Goal: Task Accomplishment & Management: Manage account settings

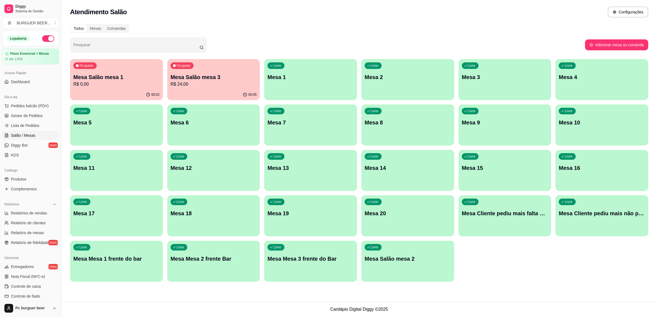
click at [233, 77] on p "Mesa Salão mesa 3" at bounding box center [214, 77] width 86 height 8
click at [114, 74] on p "Mesa Salão mesa 1" at bounding box center [116, 77] width 86 height 8
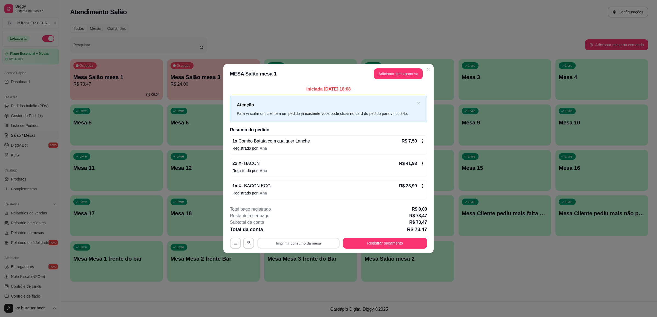
click at [299, 240] on button "Imprimir consumo da mesa" at bounding box center [299, 243] width 82 height 11
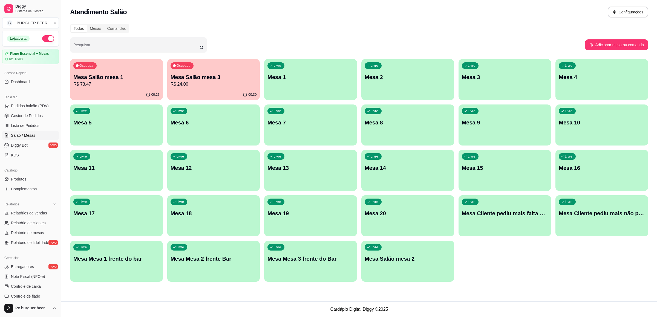
click at [123, 78] on p "Mesa Salão mesa 1" at bounding box center [116, 77] width 86 height 8
click at [120, 77] on p "Mesa Salão mesa 1" at bounding box center [116, 77] width 86 height 8
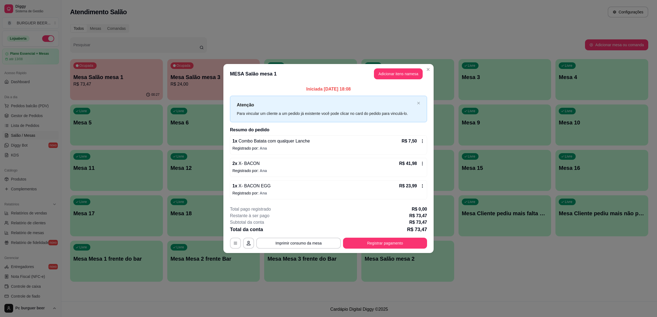
click at [404, 67] on header "MESA Salão mesa 1 Adicionar itens na mesa" at bounding box center [328, 74] width 210 height 20
click at [403, 71] on button "Adicionar itens na mesa" at bounding box center [398, 74] width 47 height 11
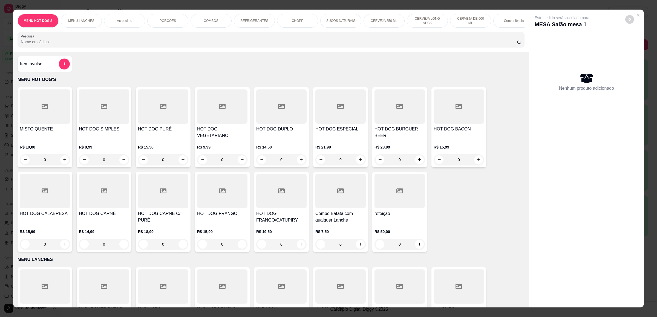
click at [249, 16] on div "REFRIGERANTES" at bounding box center [254, 21] width 41 height 14
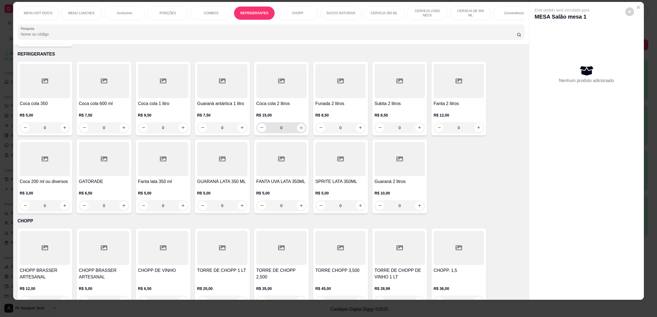
click at [300, 127] on icon "increase-product-quantity" at bounding box center [301, 128] width 4 height 4
type input "1"
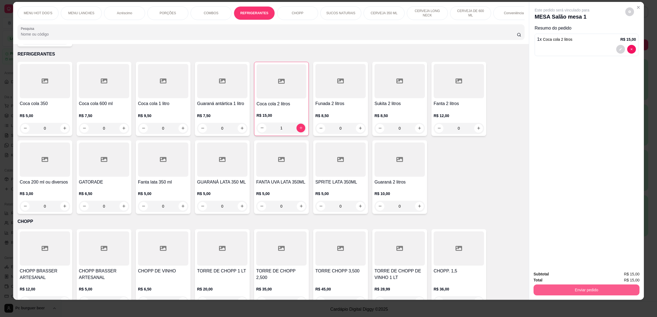
click at [596, 288] on button "Enviar pedido" at bounding box center [586, 290] width 106 height 11
click at [573, 280] on button "Não registrar e enviar pedido" at bounding box center [567, 276] width 55 height 10
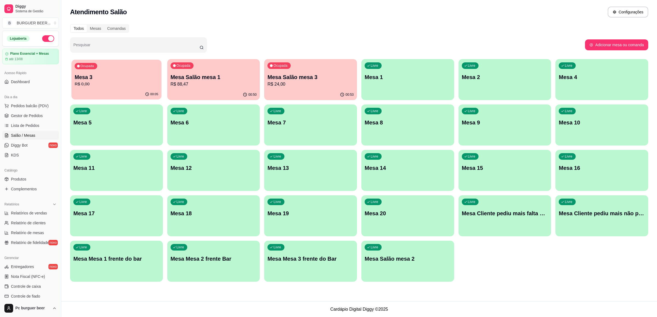
click at [96, 87] on p "R$ 0,00" at bounding box center [116, 84] width 83 height 6
click at [202, 80] on p "Mesa Salão mesa 1" at bounding box center [214, 77] width 86 height 8
click at [117, 76] on p "Mesa 3" at bounding box center [116, 77] width 83 height 7
click at [137, 78] on p "Mesa 3" at bounding box center [116, 77] width 86 height 8
click at [145, 72] on div "Ocupada Mesa 3 R$ 0,00" at bounding box center [116, 75] width 90 height 30
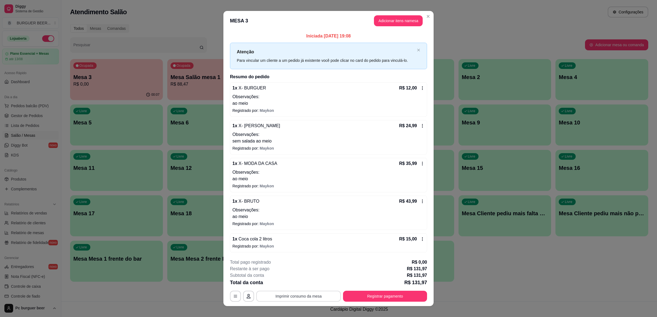
click at [294, 300] on button "Imprimir consumo da mesa" at bounding box center [298, 296] width 85 height 11
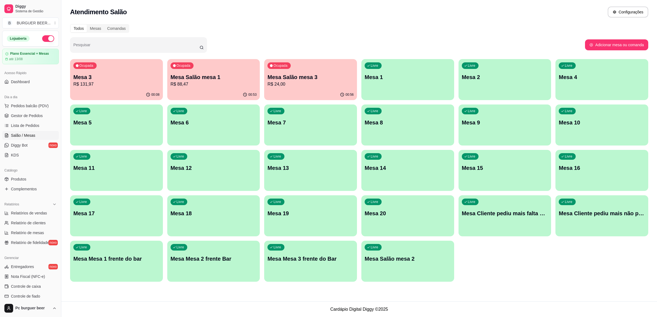
click at [218, 70] on div "Ocupada Mesa Salão mesa 1 R$ 88,47" at bounding box center [213, 74] width 93 height 30
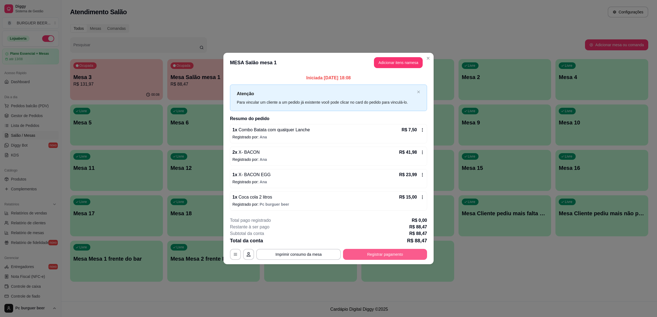
click at [368, 255] on button "Registrar pagamento" at bounding box center [385, 254] width 84 height 11
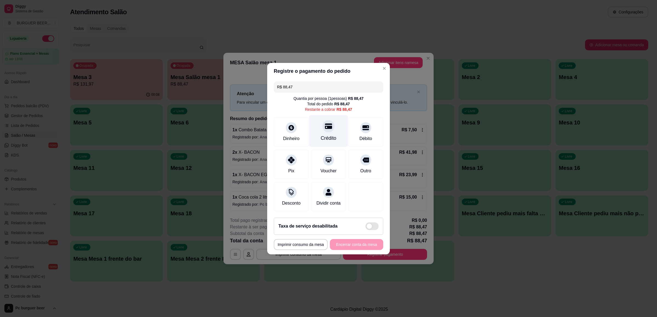
click at [330, 126] on div at bounding box center [328, 126] width 12 height 12
type input "R$ 0,00"
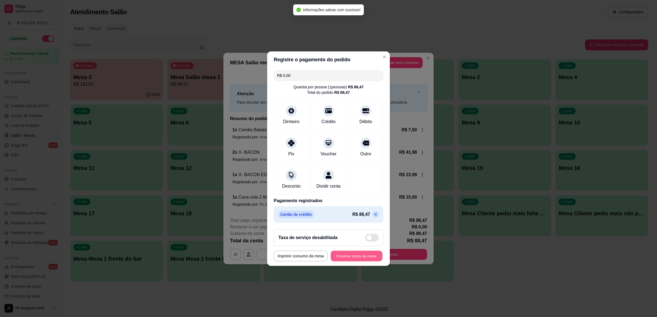
click at [361, 257] on button "Encerrar conta da mesa" at bounding box center [357, 256] width 52 height 11
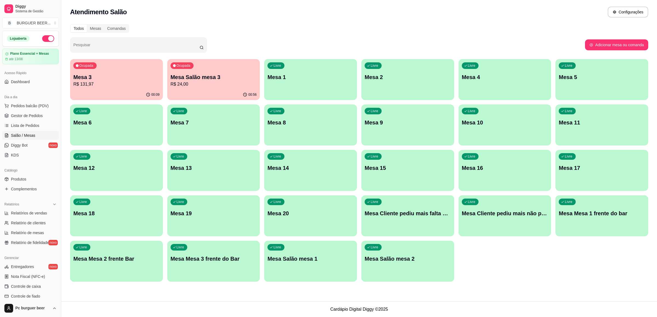
click at [219, 82] on p "R$ 24,00" at bounding box center [214, 84] width 86 height 7
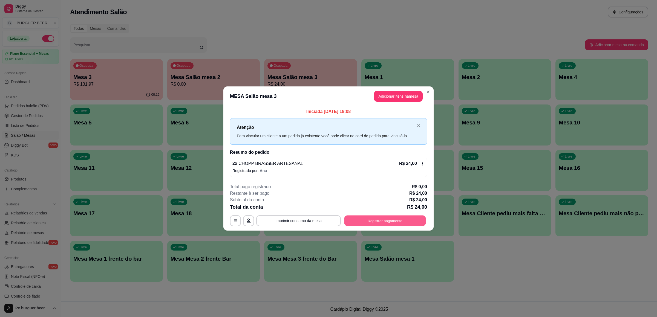
click at [394, 220] on button "Registrar pagamento" at bounding box center [385, 221] width 82 height 11
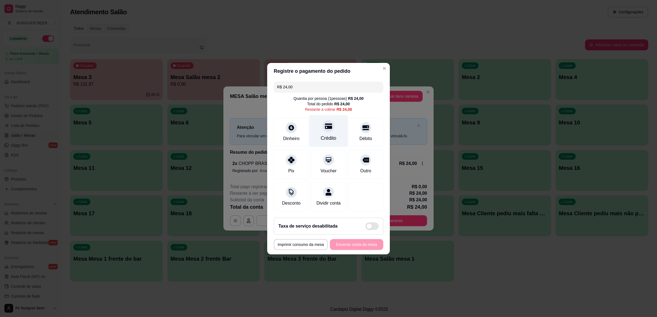
click at [322, 124] on div at bounding box center [328, 126] width 12 height 12
type input "R$ 0,00"
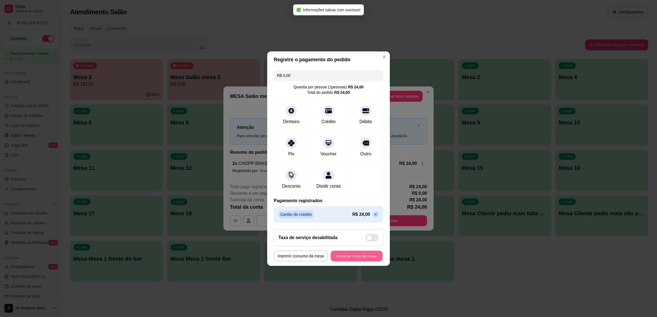
click at [333, 256] on button "Encerrar conta da mesa" at bounding box center [357, 256] width 52 height 11
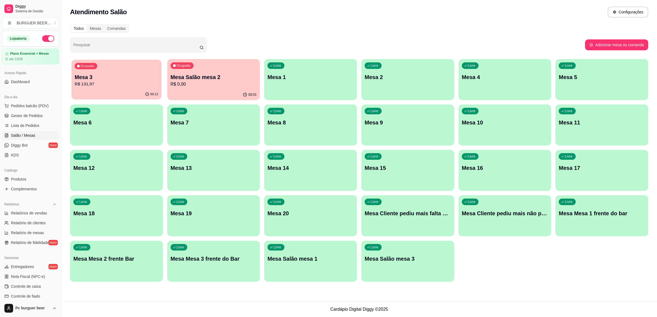
click at [155, 76] on p "Mesa 3" at bounding box center [116, 77] width 83 height 7
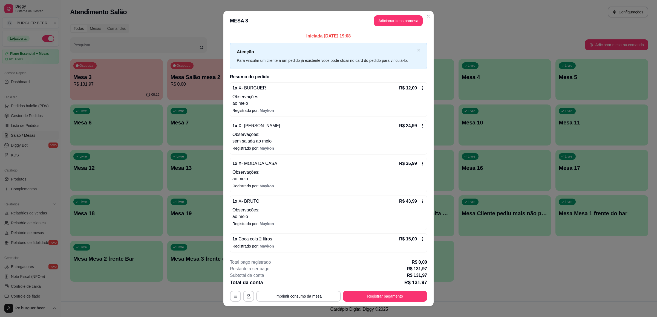
scroll to position [7, 0]
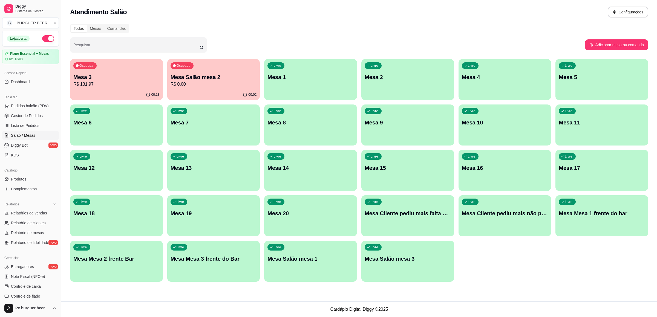
click at [188, 81] on div "Mesa Salão mesa 2 R$ 0,00" at bounding box center [214, 80] width 86 height 14
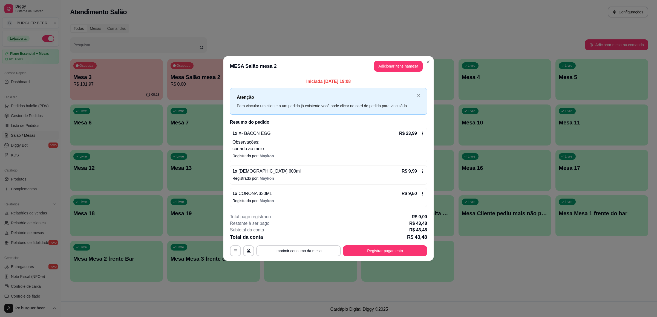
click at [320, 197] on div "1 x CORONA 330ML R$ 9,50" at bounding box center [328, 193] width 192 height 7
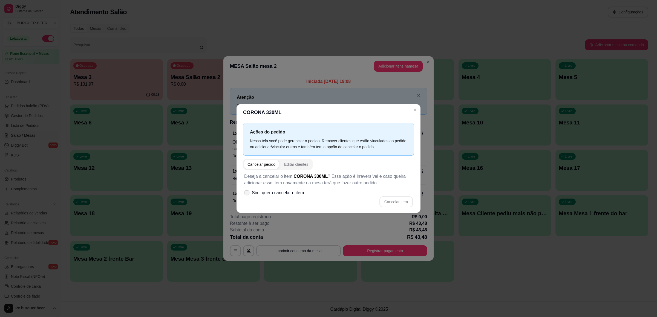
click at [303, 190] on span "Sim, quero cancelar o item." at bounding box center [278, 193] width 53 height 7
click at [247, 194] on input "Sim, quero cancelar o item." at bounding box center [246, 196] width 4 height 4
checkbox input "true"
click at [389, 197] on button "Cancelar item" at bounding box center [395, 202] width 33 height 11
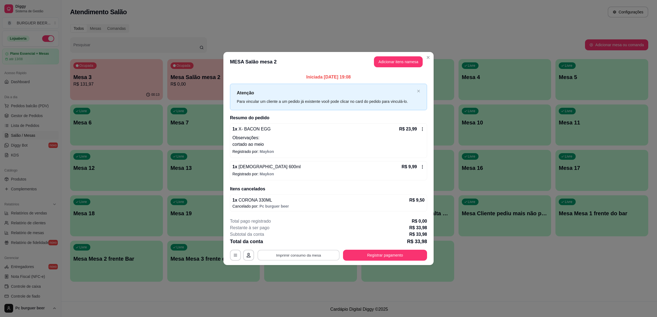
click at [316, 255] on button "Imprimir consumo da mesa" at bounding box center [299, 255] width 82 height 11
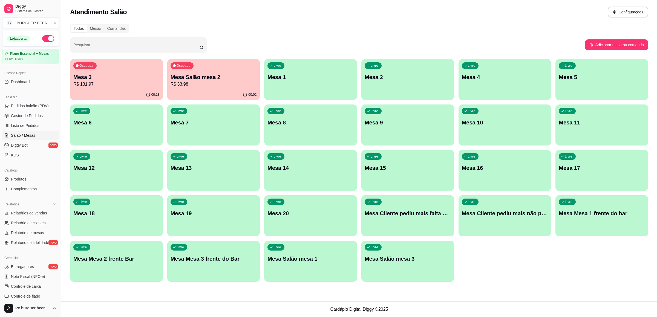
click at [127, 83] on p "R$ 131,97" at bounding box center [116, 84] width 86 height 7
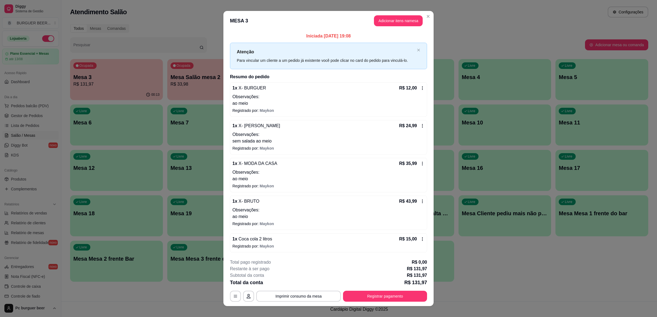
scroll to position [7, 0]
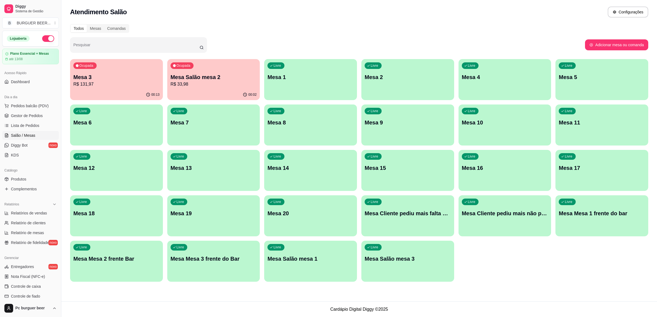
click at [197, 80] on p "Mesa Salão mesa 2" at bounding box center [214, 77] width 86 height 8
click at [106, 79] on p "Mesa 3" at bounding box center [116, 77] width 86 height 8
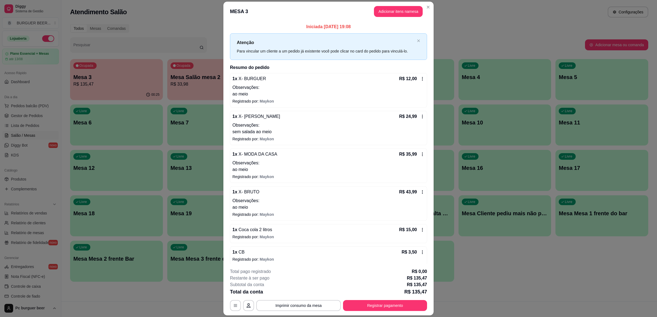
click at [388, 252] on div "1 x CB R$ 3,50" at bounding box center [328, 252] width 192 height 7
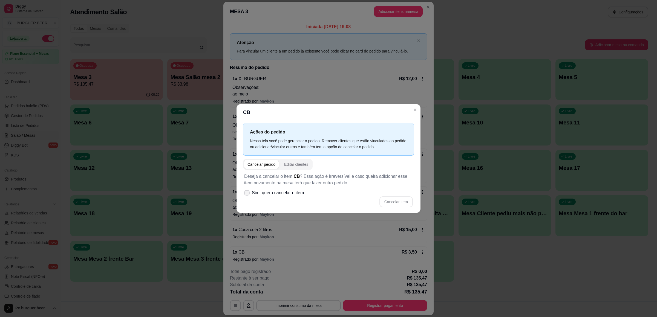
click at [267, 192] on span "Sim, quero cancelar o item." at bounding box center [278, 193] width 53 height 7
click at [247, 194] on input "Sim, quero cancelar o item." at bounding box center [246, 196] width 4 height 4
checkbox input "true"
click at [404, 200] on button "Cancelar item" at bounding box center [396, 202] width 33 height 11
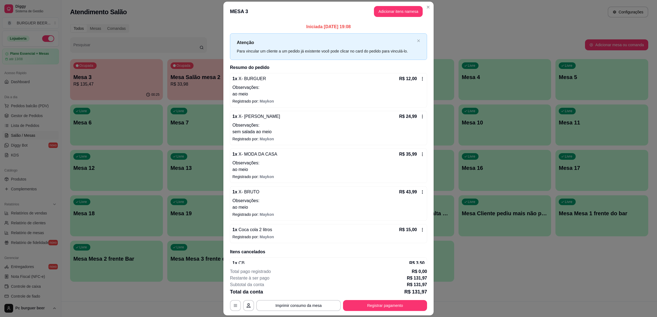
scroll to position [14, 0]
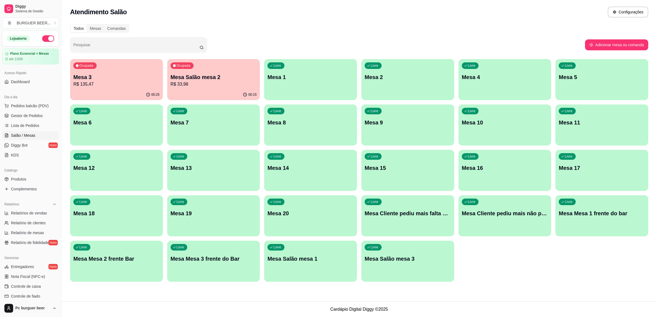
click at [227, 102] on div "Ocupada Mesa 3 R$ 135,47 00:25 Ocupada Mesa Salão mesa 2 R$ 33,98 00:15 Livre M…" at bounding box center [359, 170] width 578 height 223
click at [219, 89] on div "Ocupada Mesa Salão mesa 2 R$ 33,98" at bounding box center [213, 74] width 93 height 30
click at [223, 89] on div "00:15" at bounding box center [213, 94] width 93 height 11
click at [188, 75] on p "Mesa Salão mesa 2" at bounding box center [213, 77] width 83 height 7
click at [105, 74] on p "Mesa 3" at bounding box center [116, 77] width 86 height 8
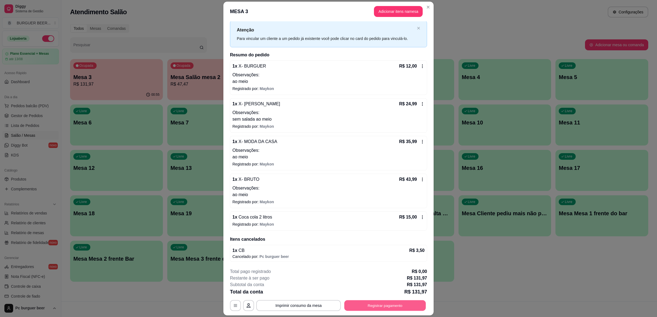
click at [403, 303] on button "Registrar pagamento" at bounding box center [385, 306] width 82 height 11
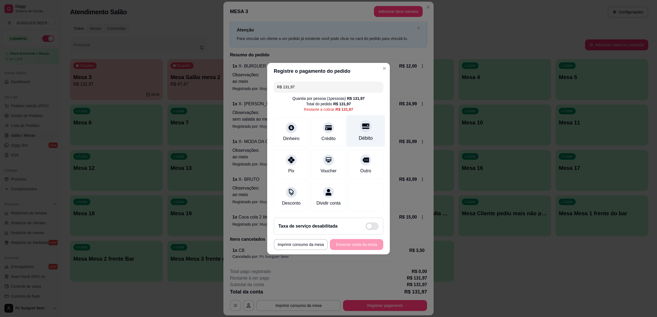
click at [370, 131] on div "Débito" at bounding box center [365, 131] width 39 height 32
type input "R$ 0,00"
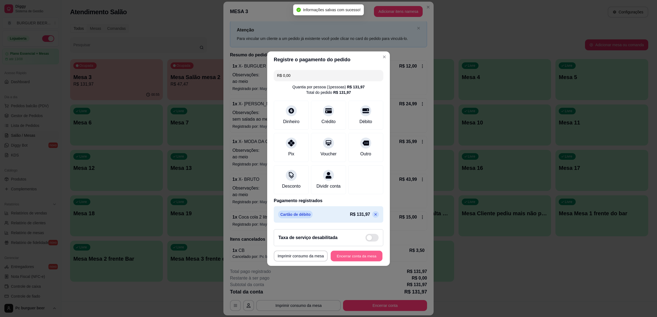
click at [361, 256] on button "Encerrar conta da mesa" at bounding box center [357, 256] width 52 height 11
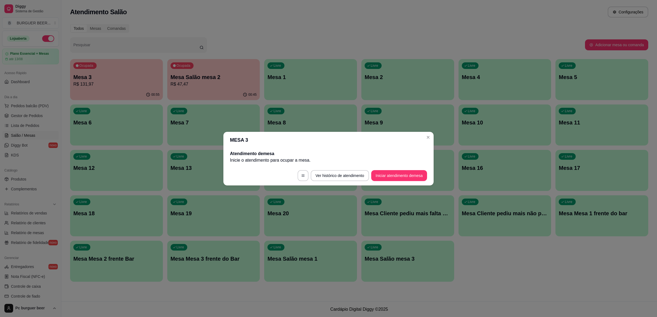
scroll to position [0, 0]
